Goal: Information Seeking & Learning: Find specific page/section

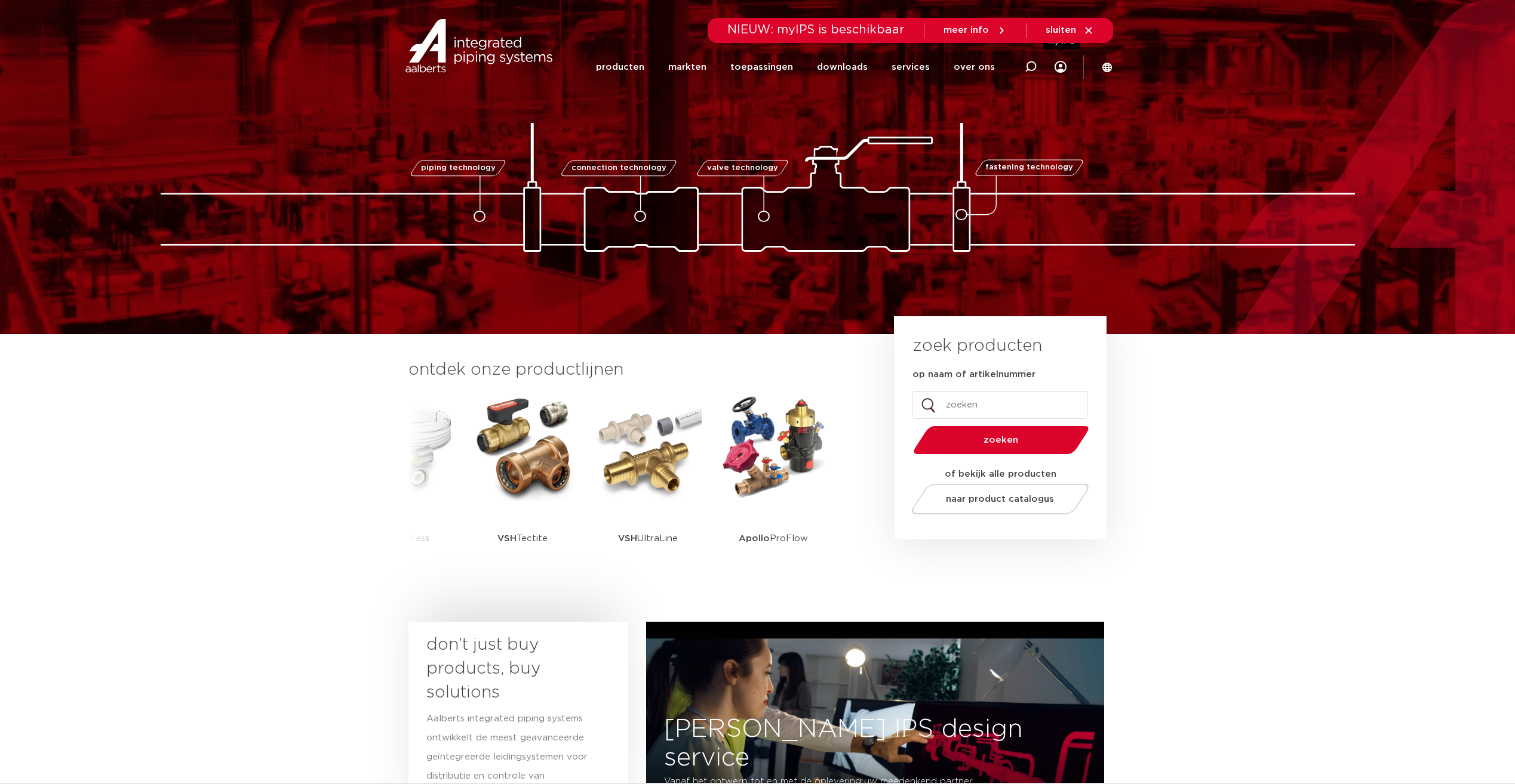
click at [1060, 70] on icon at bounding box center [1060, 66] width 12 height 12
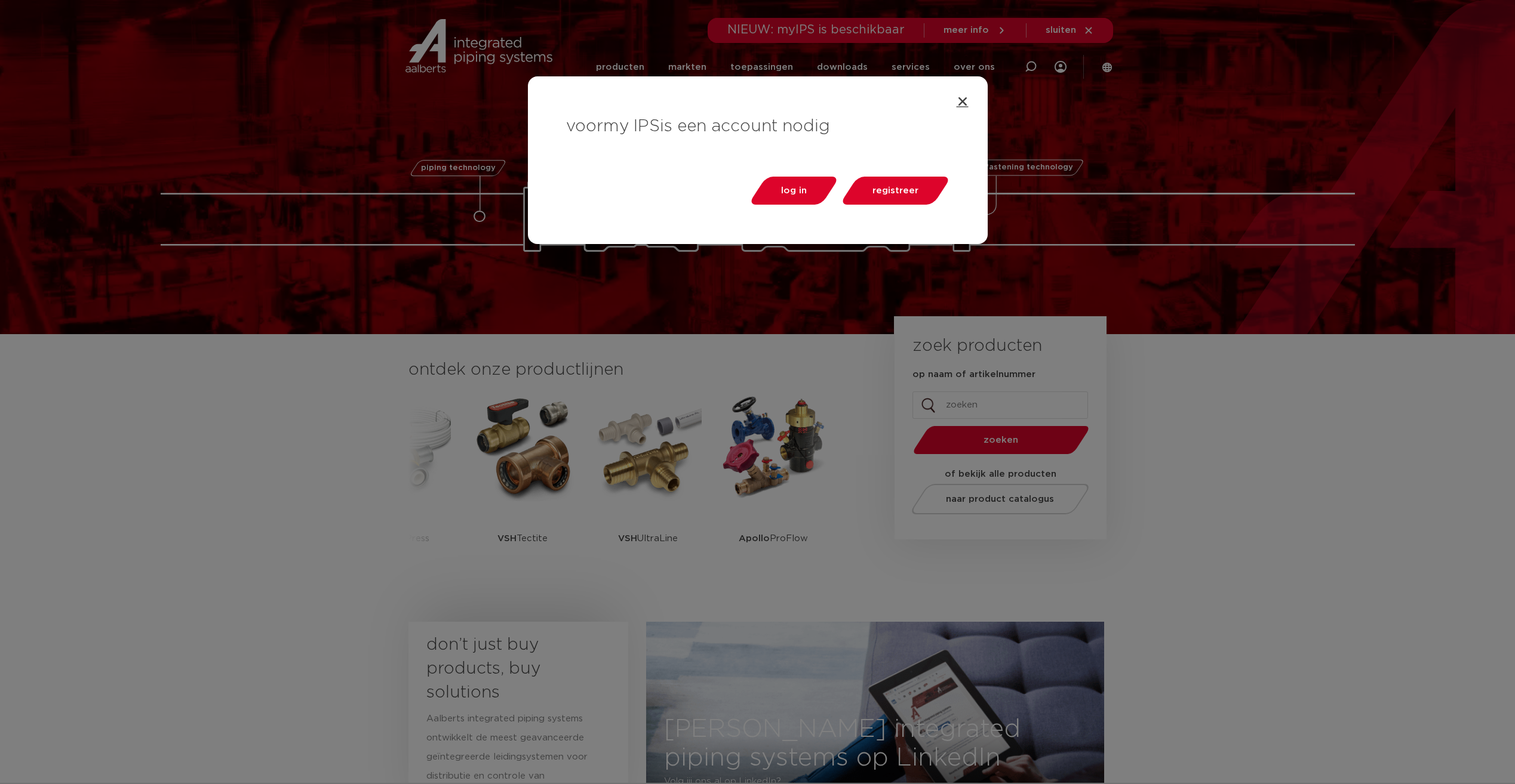
click at [964, 98] on icon "Close" at bounding box center [962, 101] width 12 height 12
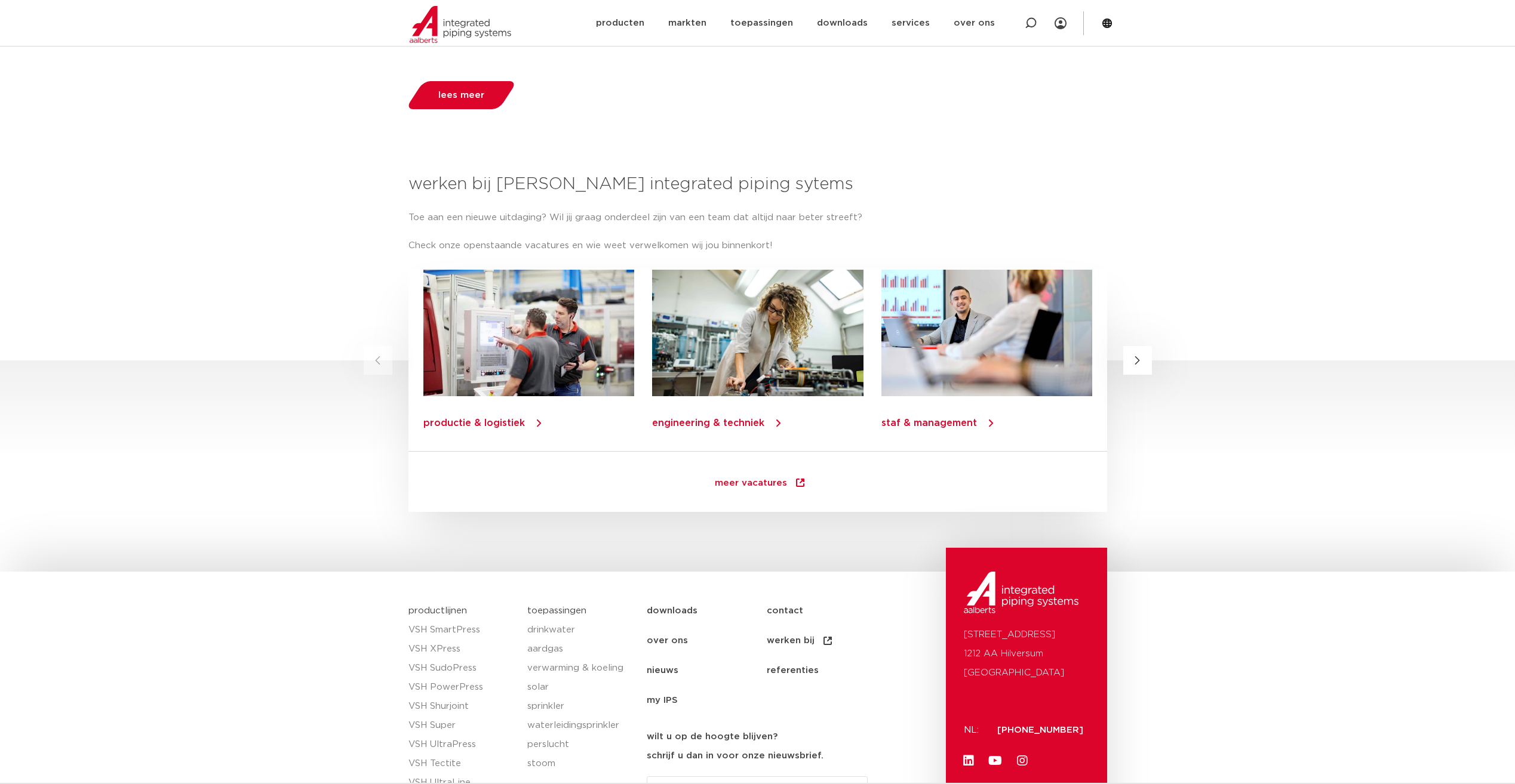
scroll to position [1481, 0]
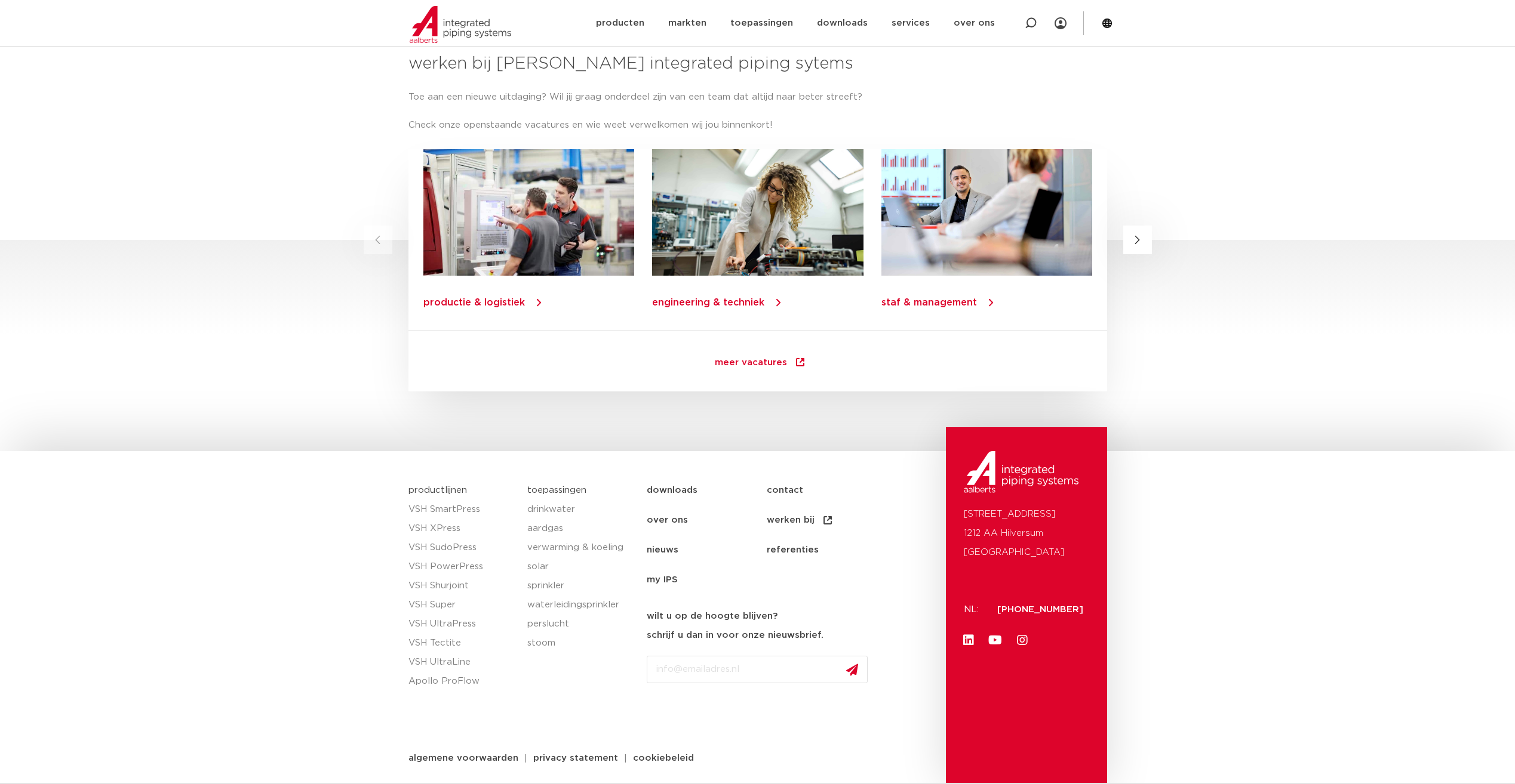
click at [782, 492] on link "contact" at bounding box center [827, 491] width 120 height 30
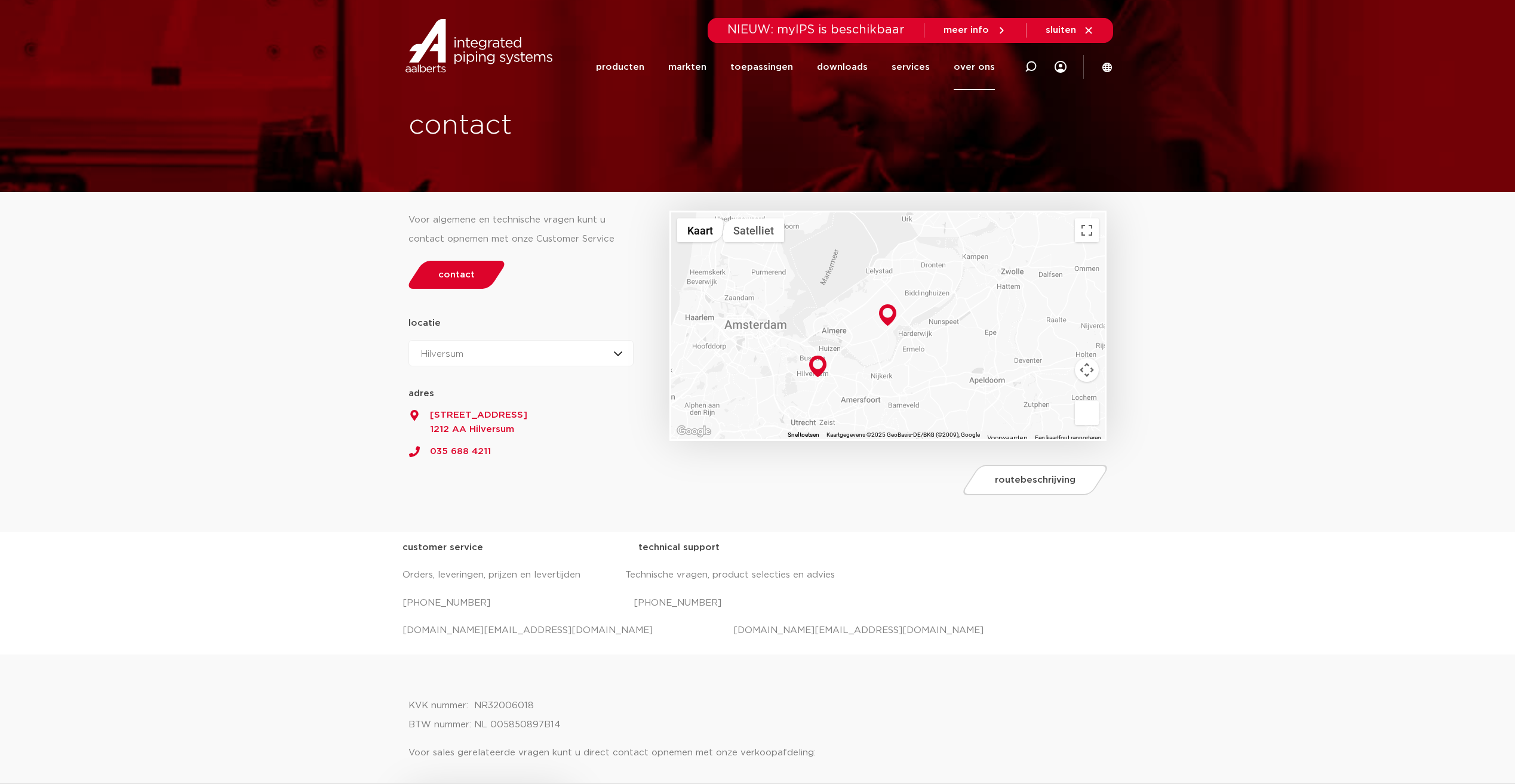
click at [675, 632] on p "[DOMAIN_NAME][EMAIL_ADDRESS][DOMAIN_NAME] [DOMAIN_NAME][EMAIL_ADDRESS][DOMAIN_N…" at bounding box center [758, 630] width 710 height 19
click at [761, 631] on p "salessupport.nl@aalberts-ips.com projecten.nl@aalberts-ips.com" at bounding box center [758, 630] width 710 height 19
drag, startPoint x: 759, startPoint y: 630, endPoint x: 601, endPoint y: 629, distance: 158.0
click at [601, 629] on p "salessupport.nl@aalberts-ips.com projecten.nl@aalberts-ips.com" at bounding box center [758, 630] width 710 height 19
drag, startPoint x: 601, startPoint y: 629, endPoint x: 659, endPoint y: 632, distance: 58.1
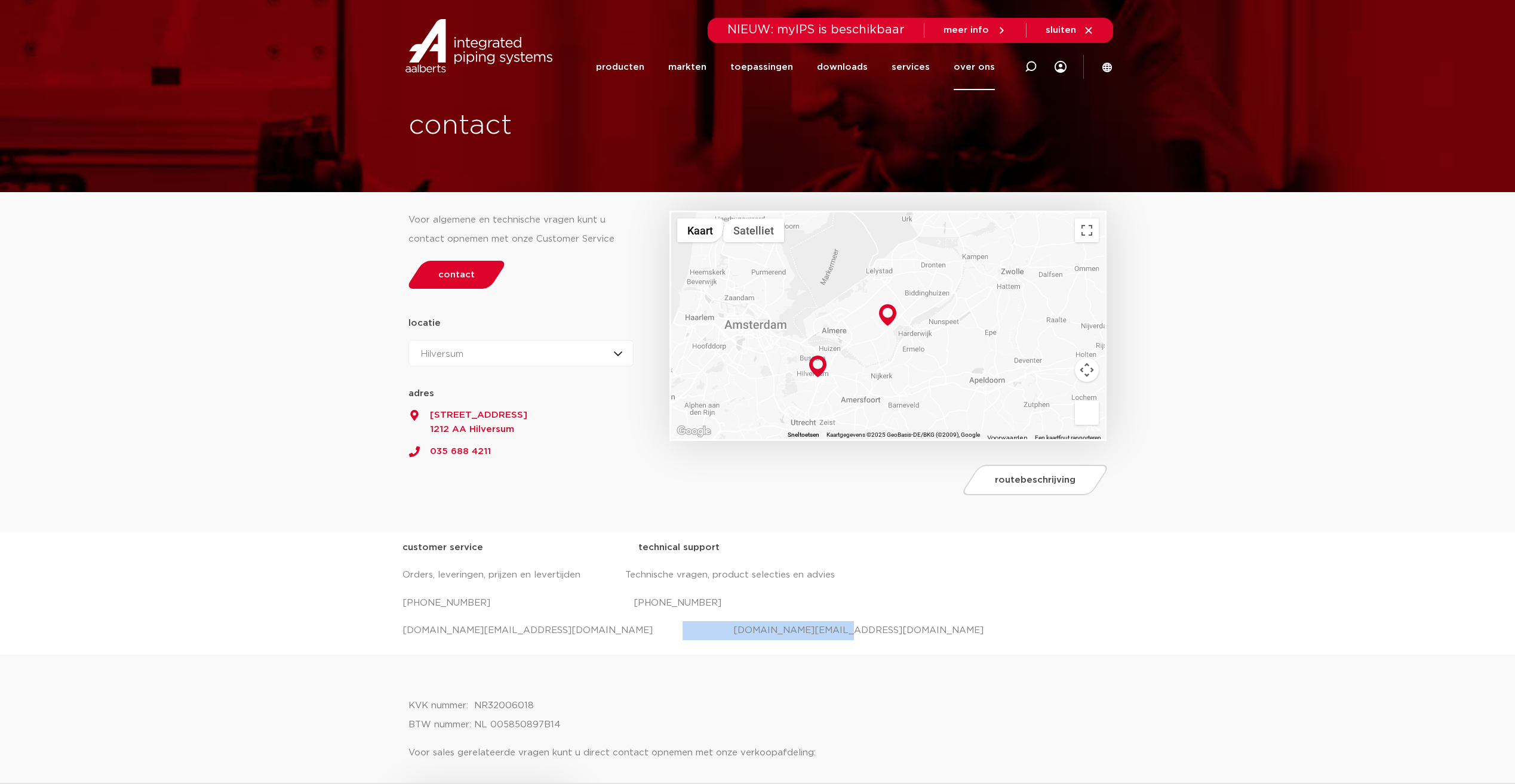
copy p "projecten.nl@aalberts-ips.com"
click at [757, 71] on link "toepassingen" at bounding box center [761, 67] width 63 height 46
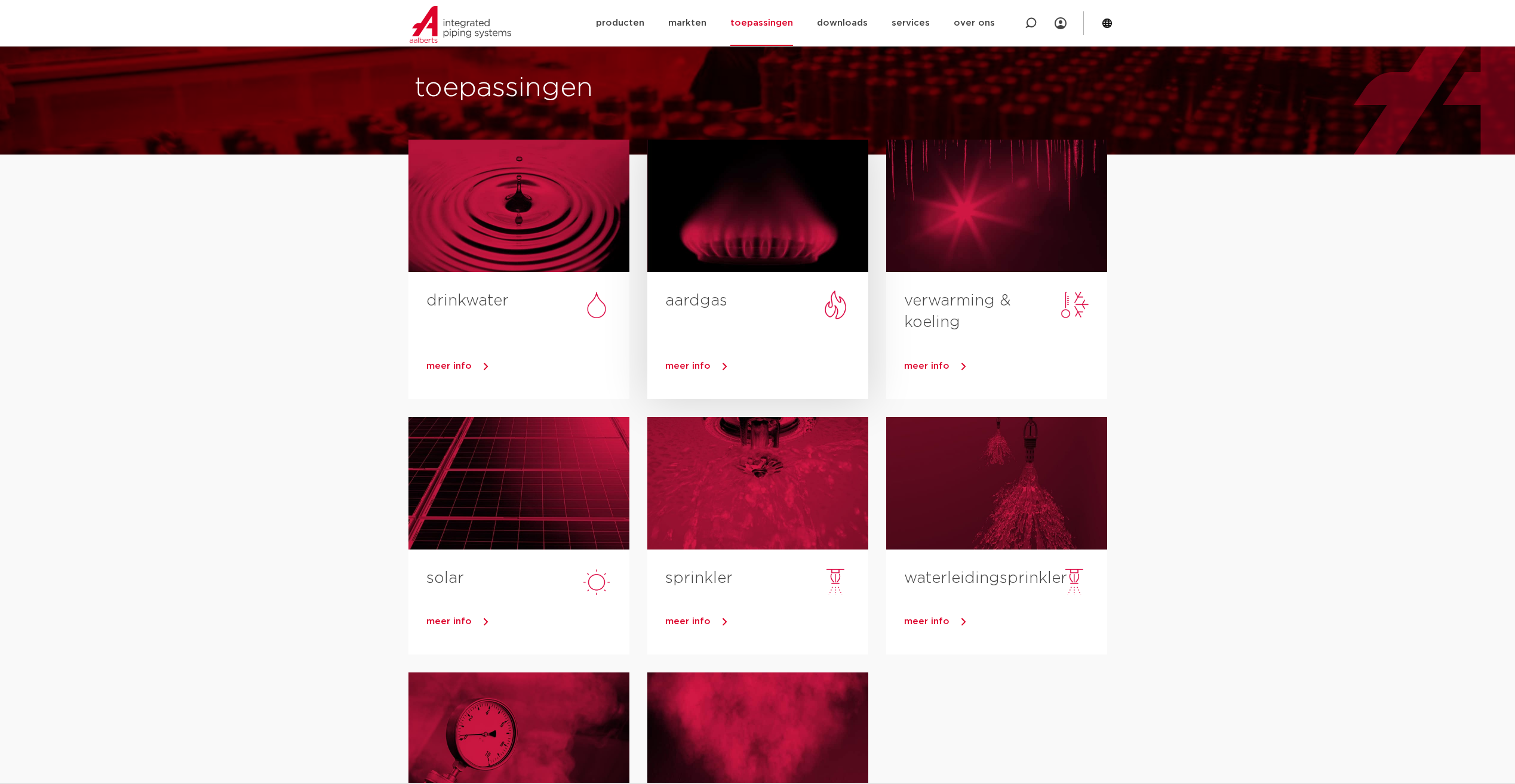
scroll to position [59, 0]
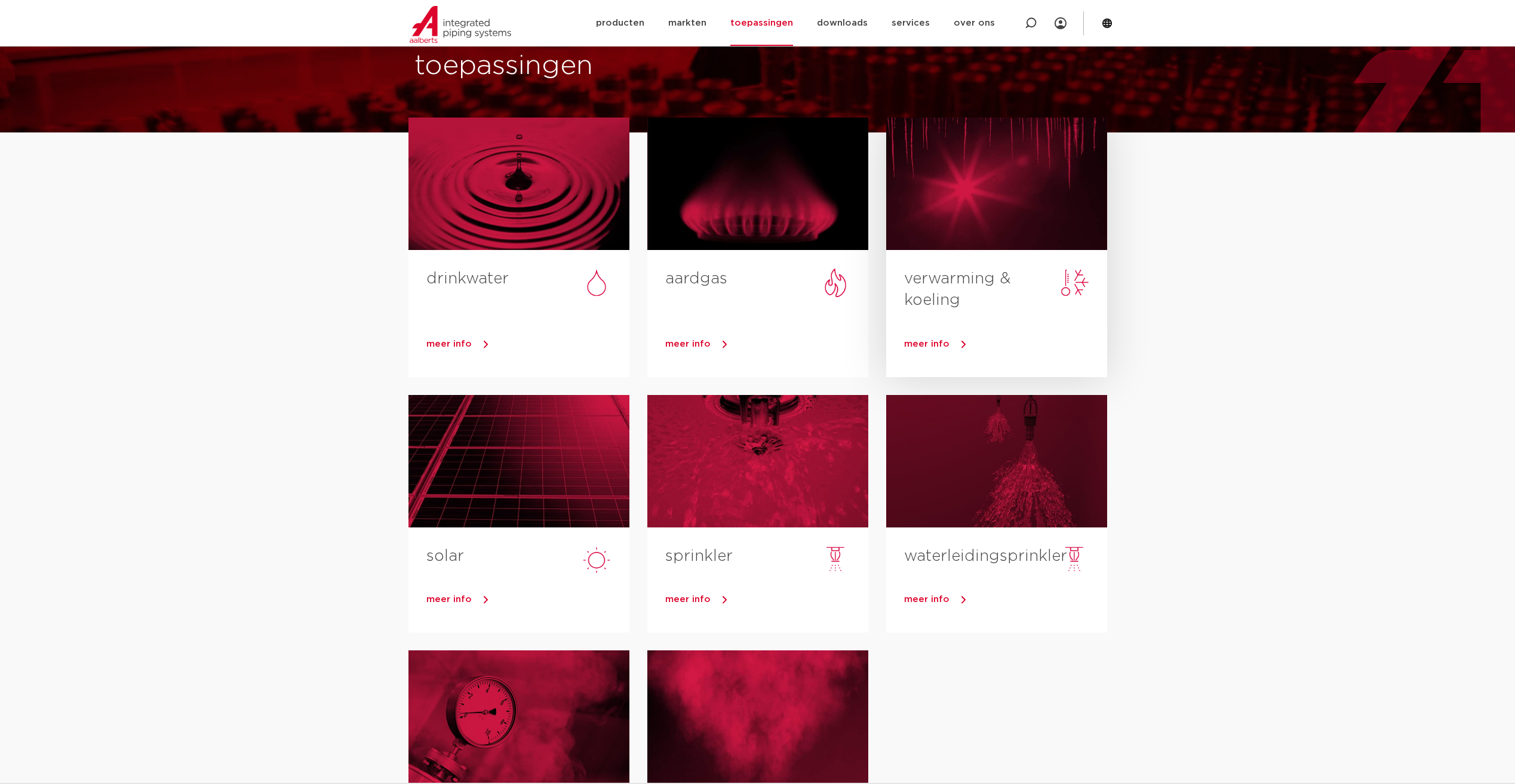
click at [928, 340] on span "meer info" at bounding box center [926, 344] width 45 height 9
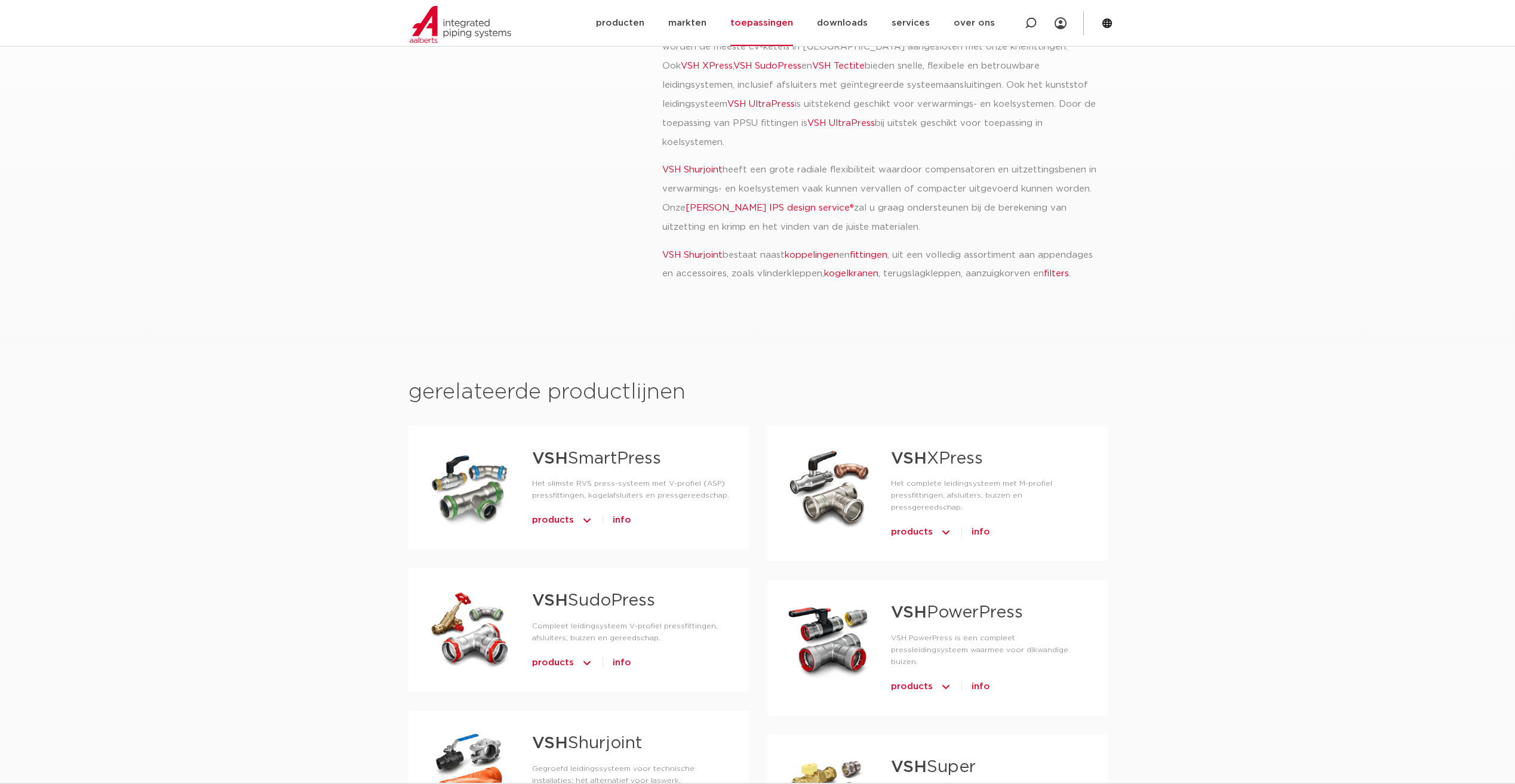
scroll to position [537, 0]
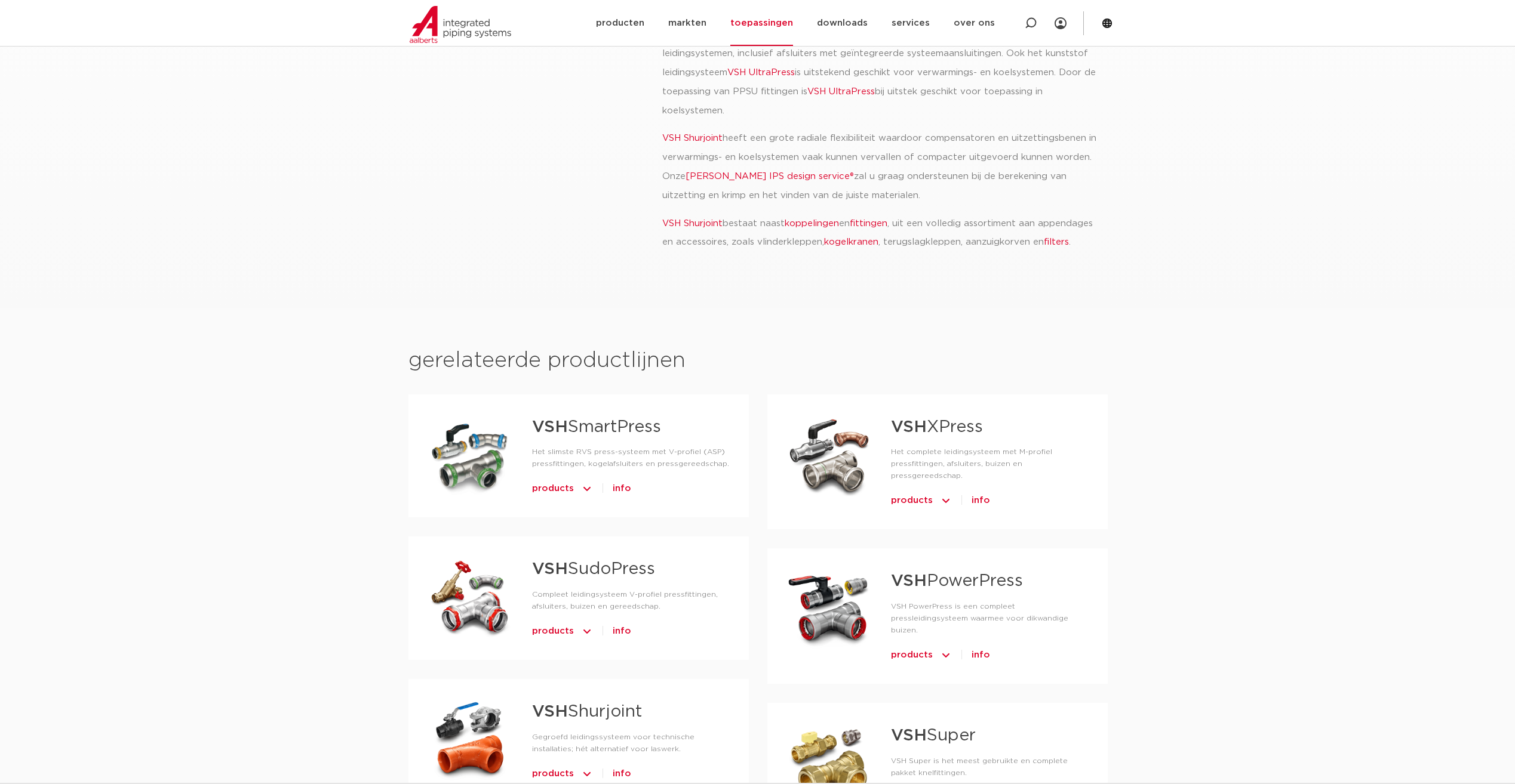
click at [939, 419] on link "VSH XPress" at bounding box center [937, 428] width 92 height 17
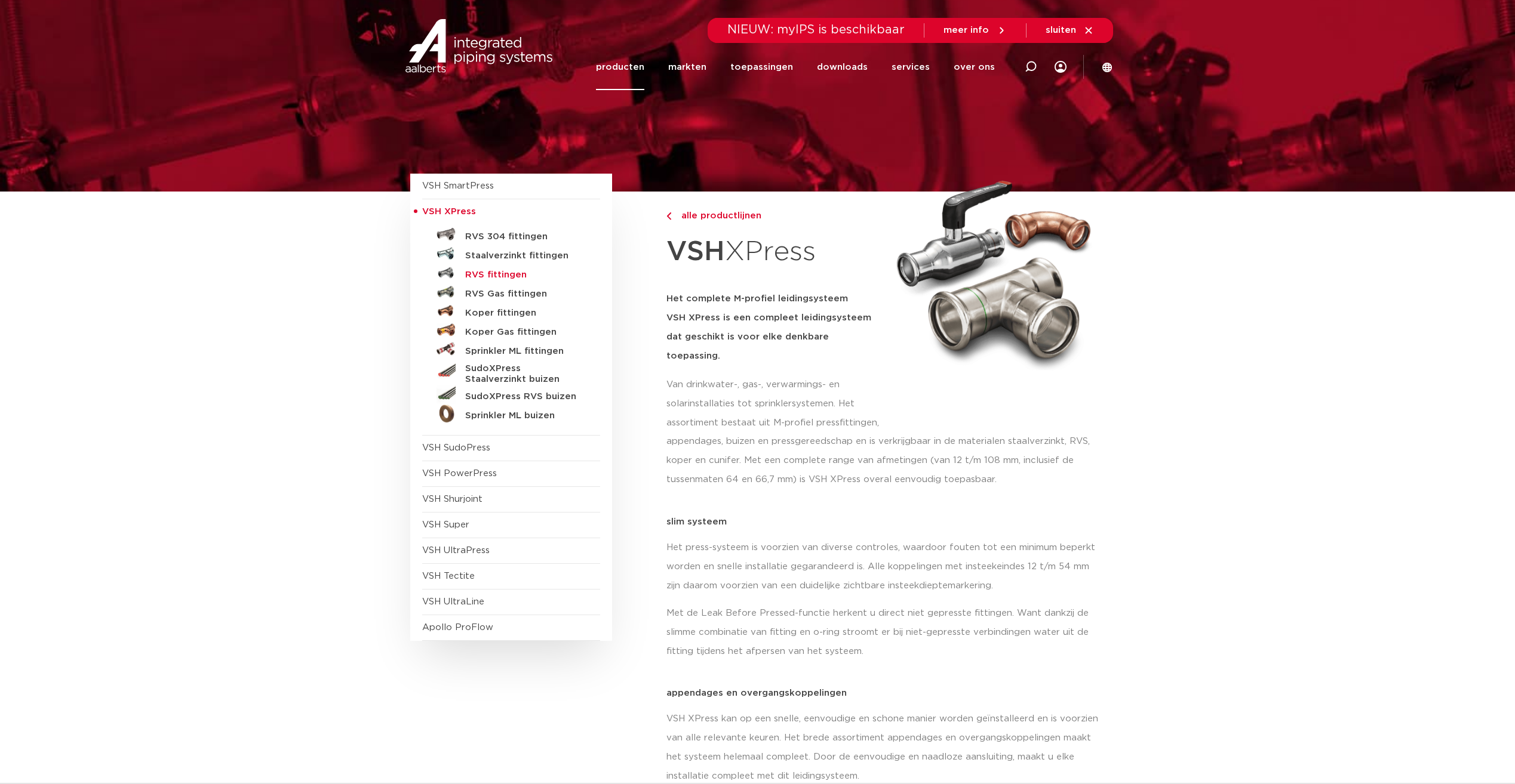
click at [506, 274] on h5 "RVS fittingen" at bounding box center [524, 275] width 118 height 10
